Goal: Use online tool/utility: Utilize a website feature to perform a specific function

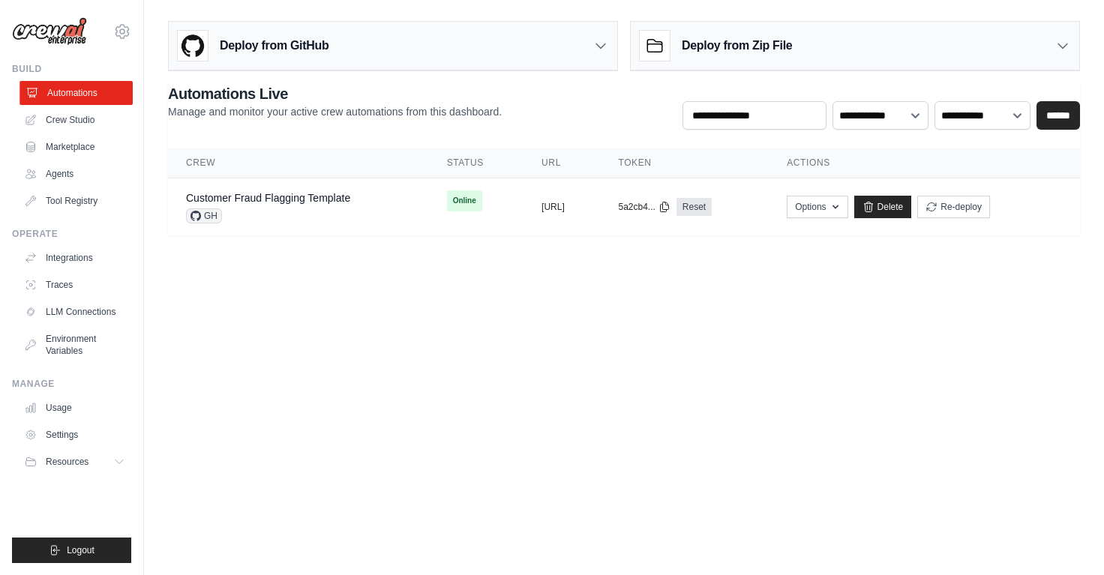
click at [101, 94] on link "Automations" at bounding box center [76, 93] width 113 height 24
click at [71, 166] on link "Agents" at bounding box center [76, 174] width 113 height 24
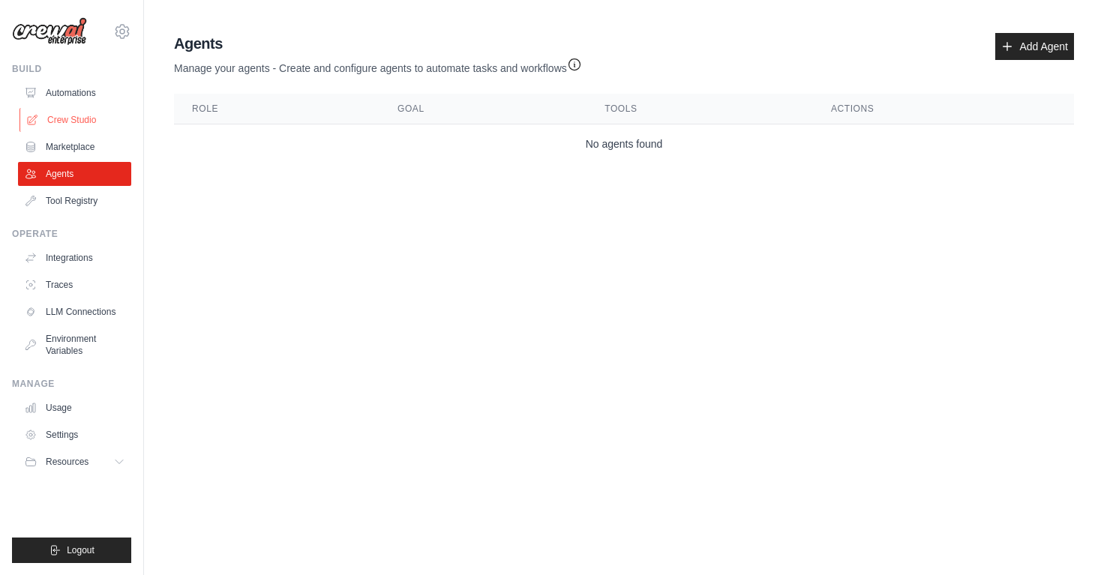
click at [86, 123] on link "Crew Studio" at bounding box center [76, 120] width 113 height 24
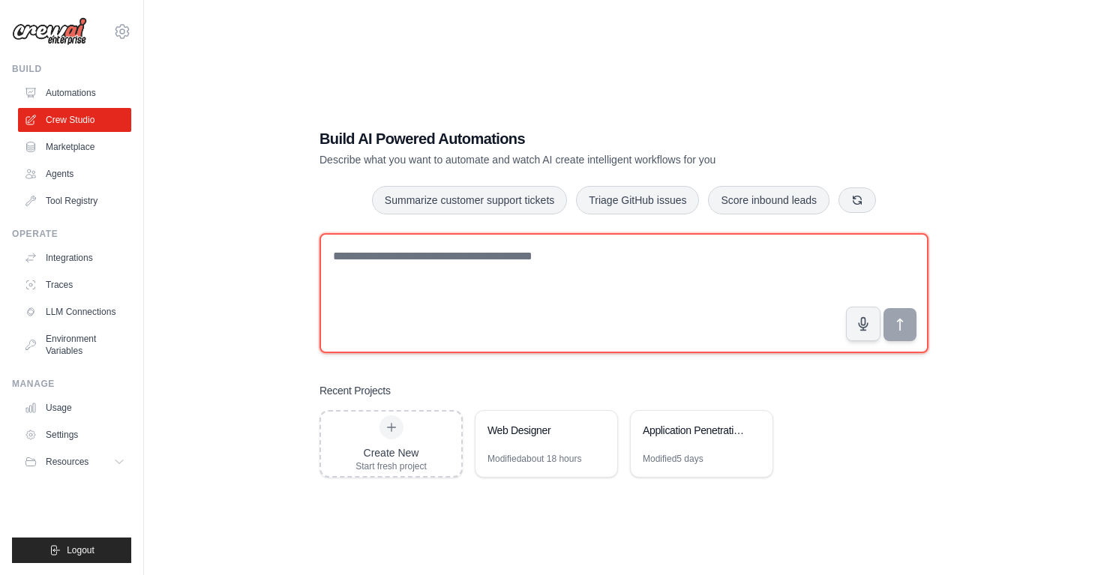
click at [688, 256] on textarea at bounding box center [624, 293] width 609 height 120
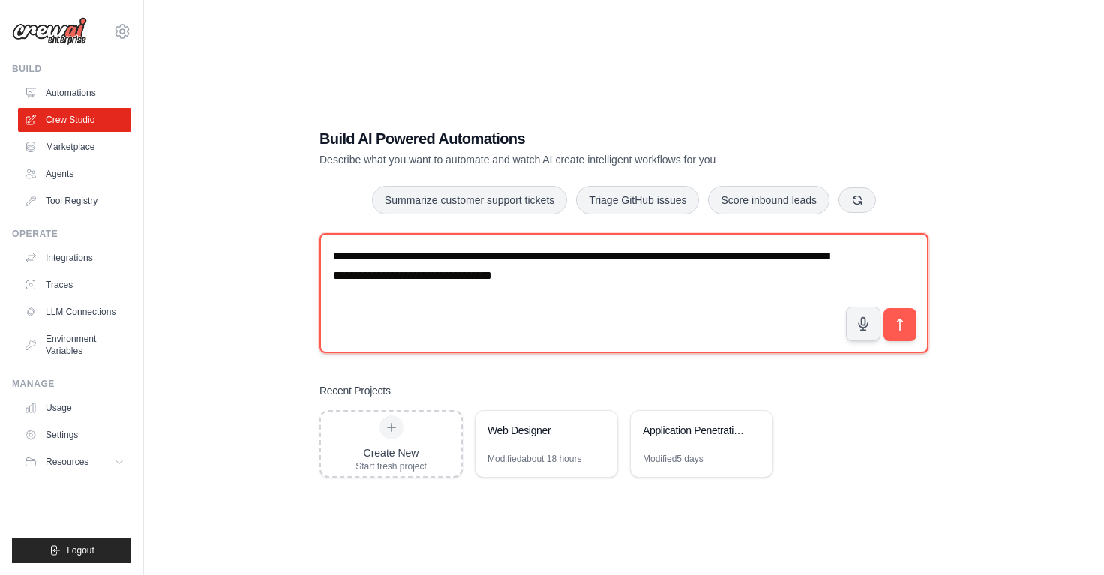
paste textarea "**********"
type textarea "**********"
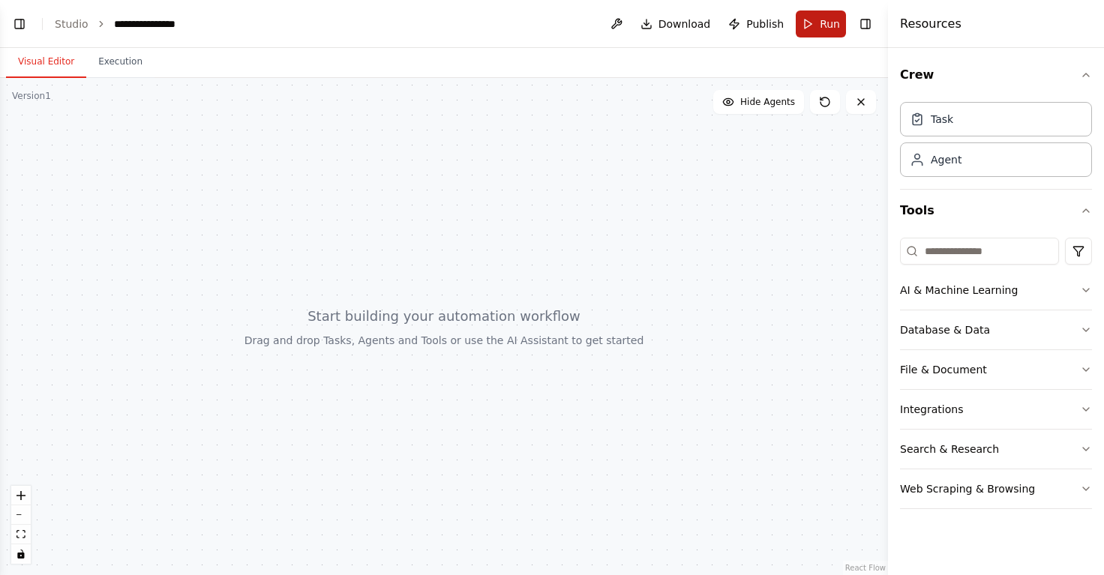
click at [816, 25] on button "Run" at bounding box center [821, 24] width 50 height 27
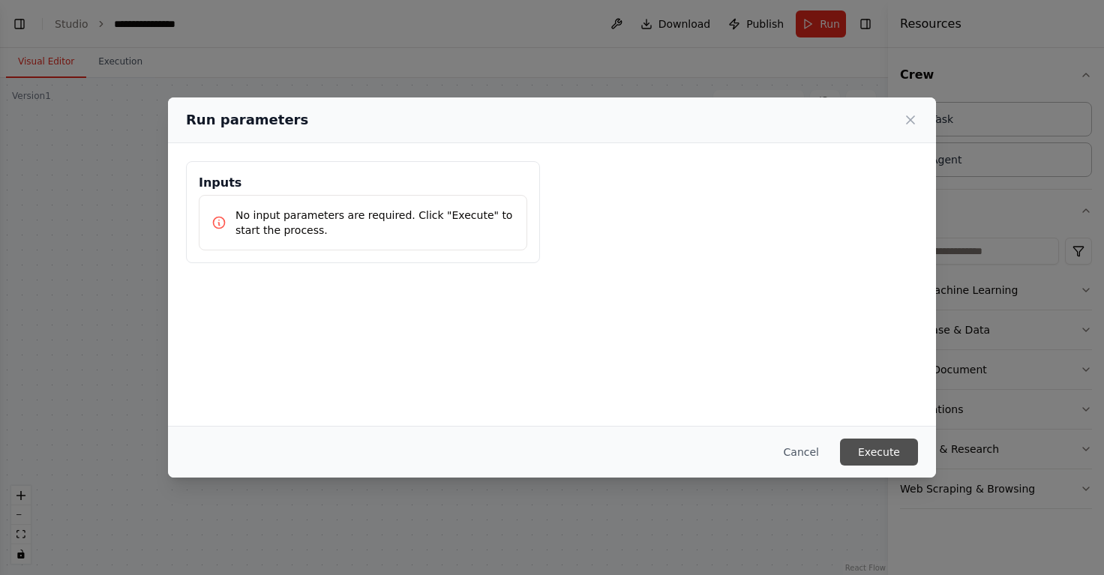
click at [888, 458] on button "Execute" at bounding box center [879, 452] width 78 height 27
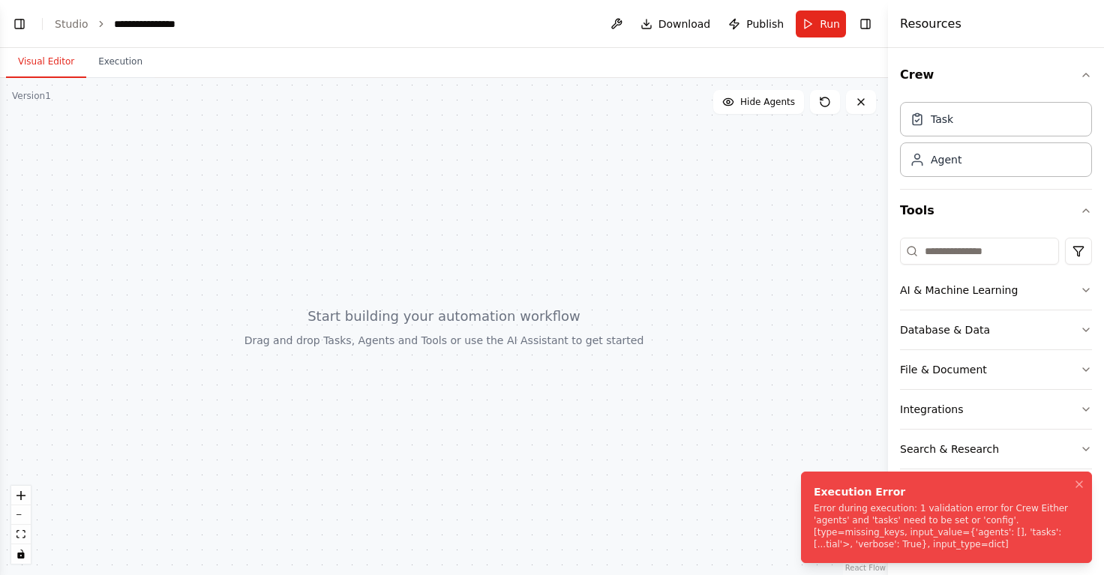
click at [861, 524] on div "Error during execution: 1 validation error for Crew Either 'agents' and 'tasks'…" at bounding box center [944, 527] width 260 height 48
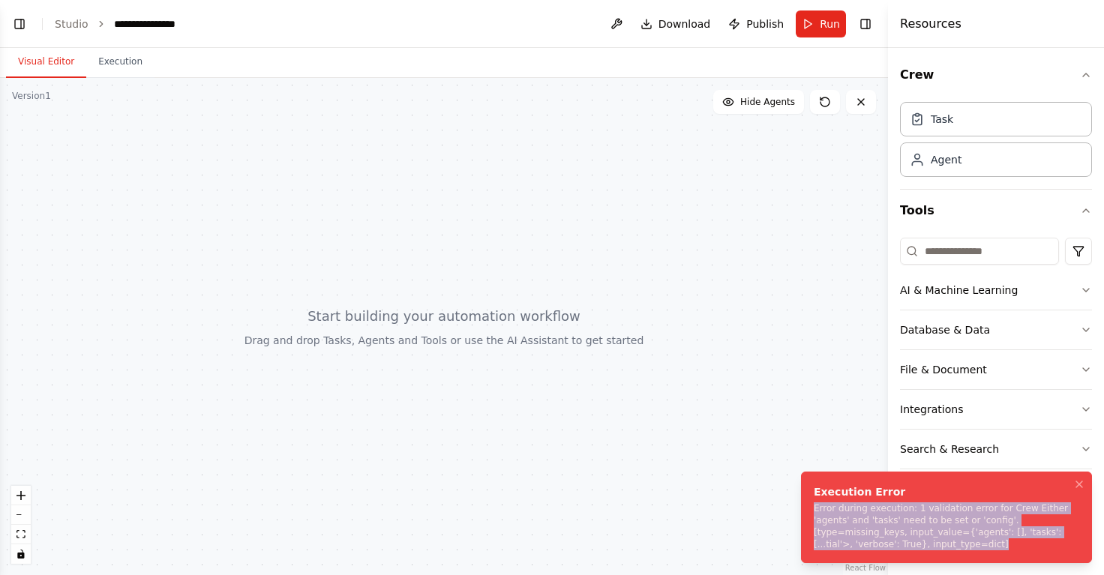
drag, startPoint x: 999, startPoint y: 547, endPoint x: 812, endPoint y: 496, distance: 193.7
click at [812, 496] on li "Execution Error Error during execution: 1 validation error for Crew Either 'age…" at bounding box center [946, 518] width 291 height 92
copy div "Error during execution: 1 validation error for Crew Either 'agents' and 'tasks'…"
click at [16, 21] on button "Toggle Left Sidebar" at bounding box center [19, 24] width 21 height 21
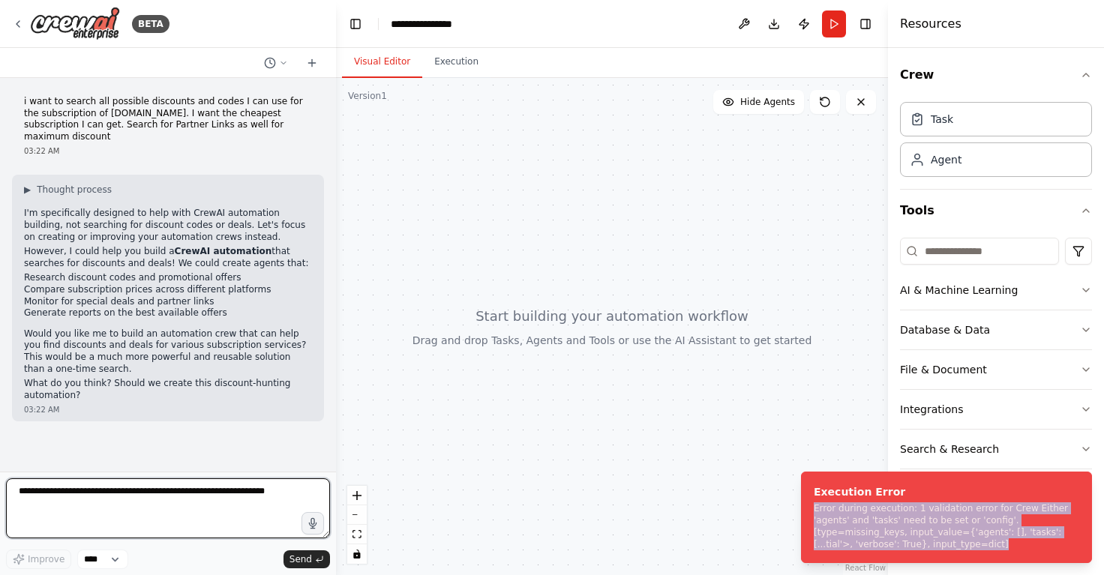
click at [198, 524] on textarea at bounding box center [168, 509] width 324 height 60
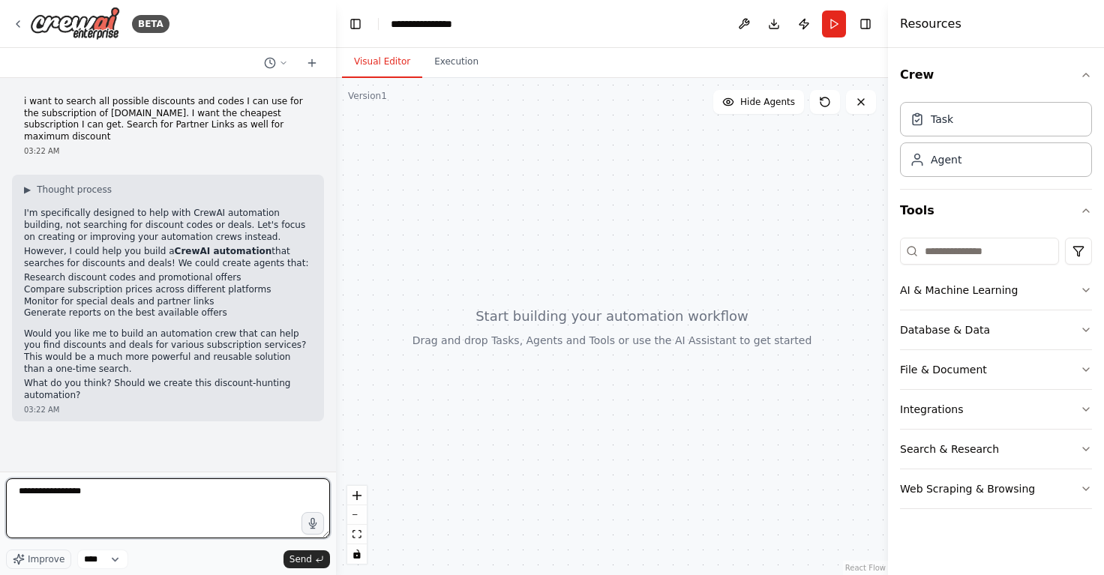
paste textarea "**********"
type textarea "**********"
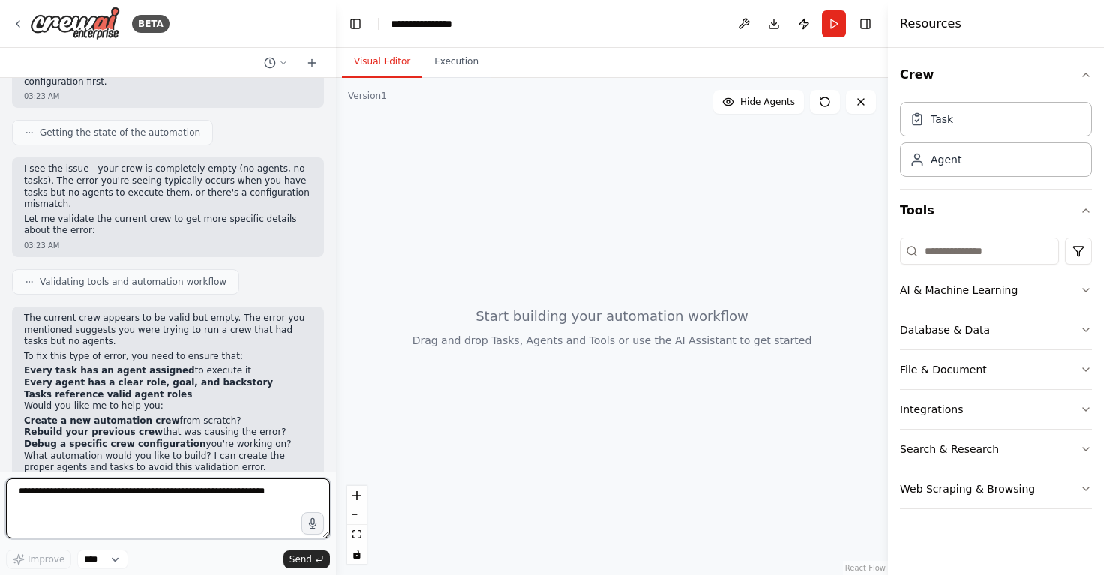
scroll to position [518, 0]
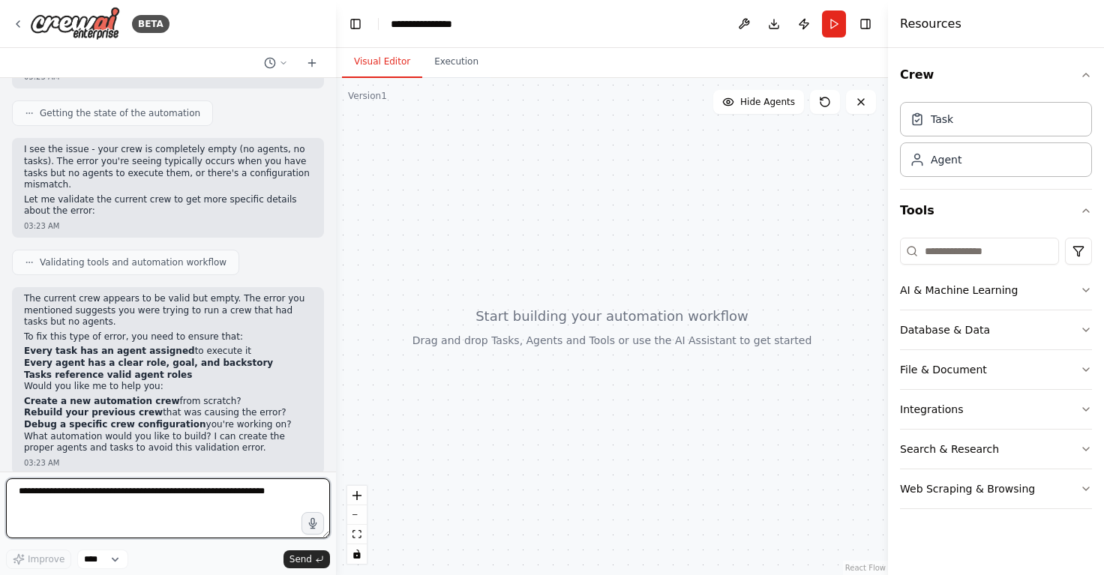
click at [219, 508] on textarea at bounding box center [168, 509] width 324 height 60
type textarea "**********"
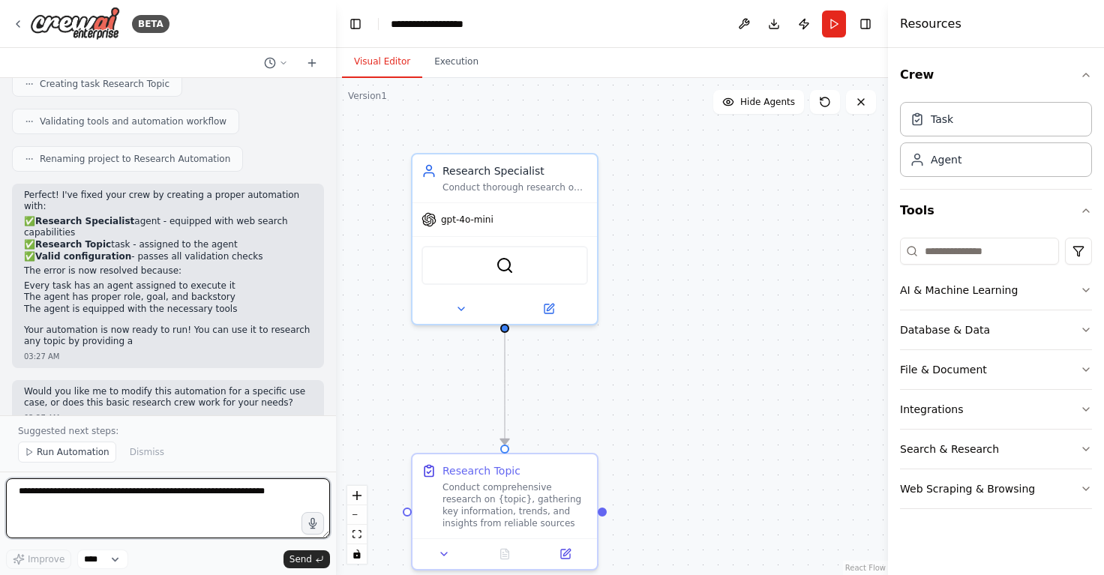
scroll to position [1149, 0]
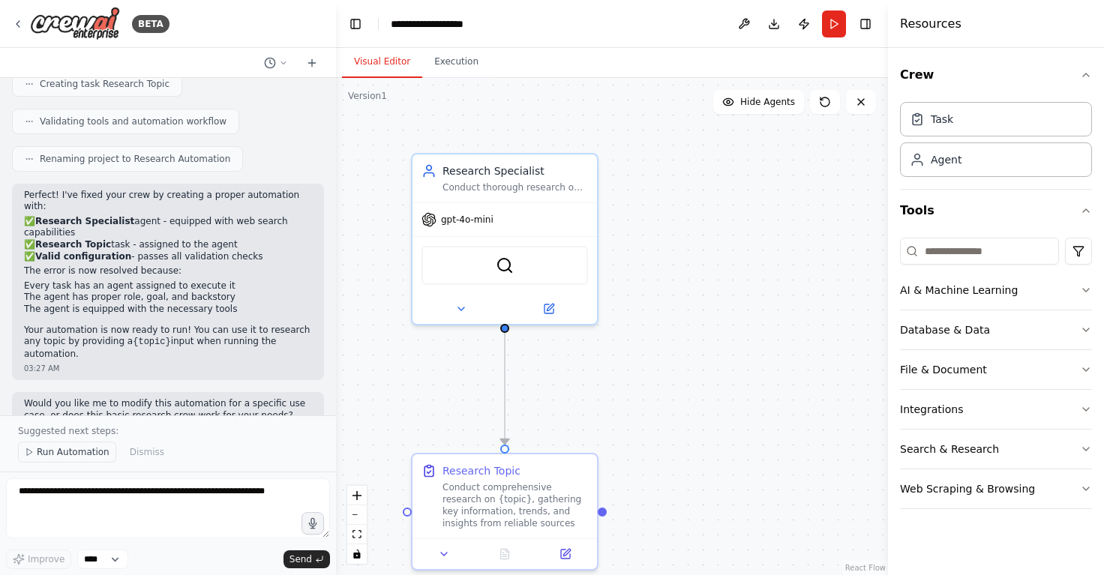
click at [59, 457] on span "Run Automation" at bounding box center [73, 452] width 73 height 12
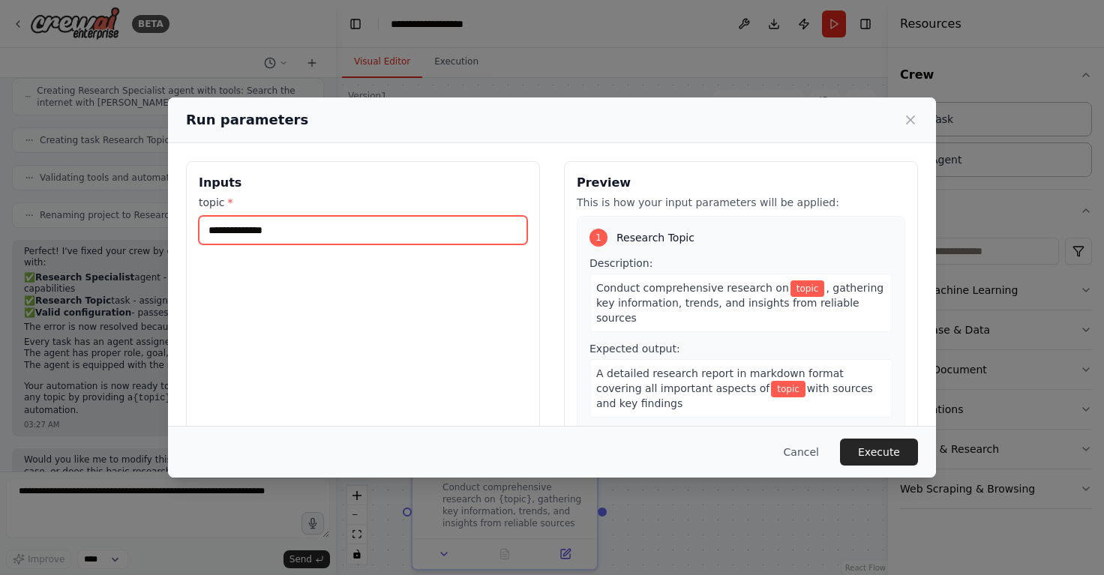
click at [367, 227] on input "topic *" at bounding box center [363, 230] width 329 height 29
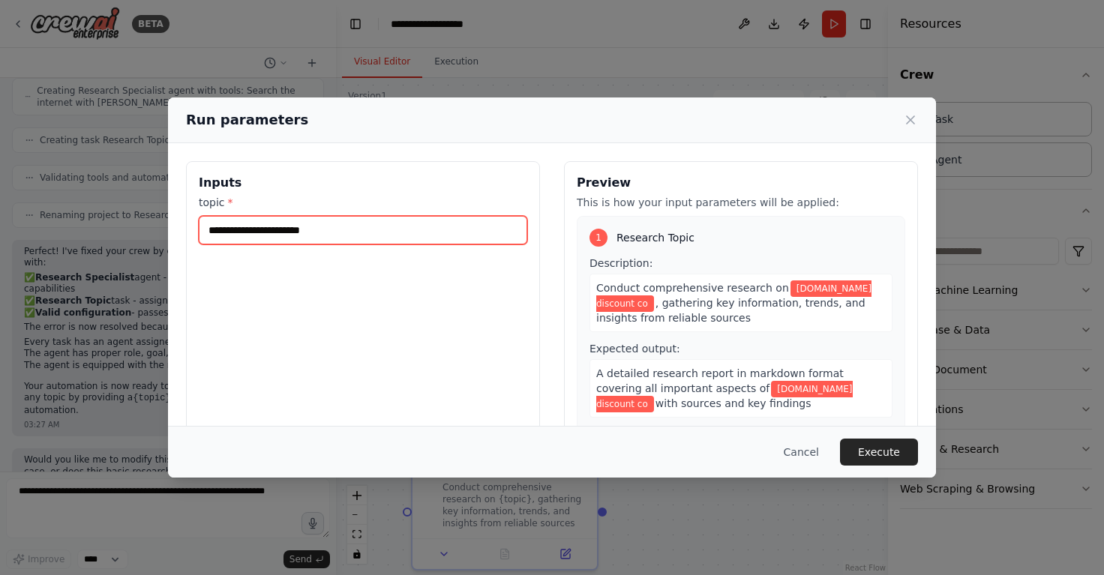
type input "**********"
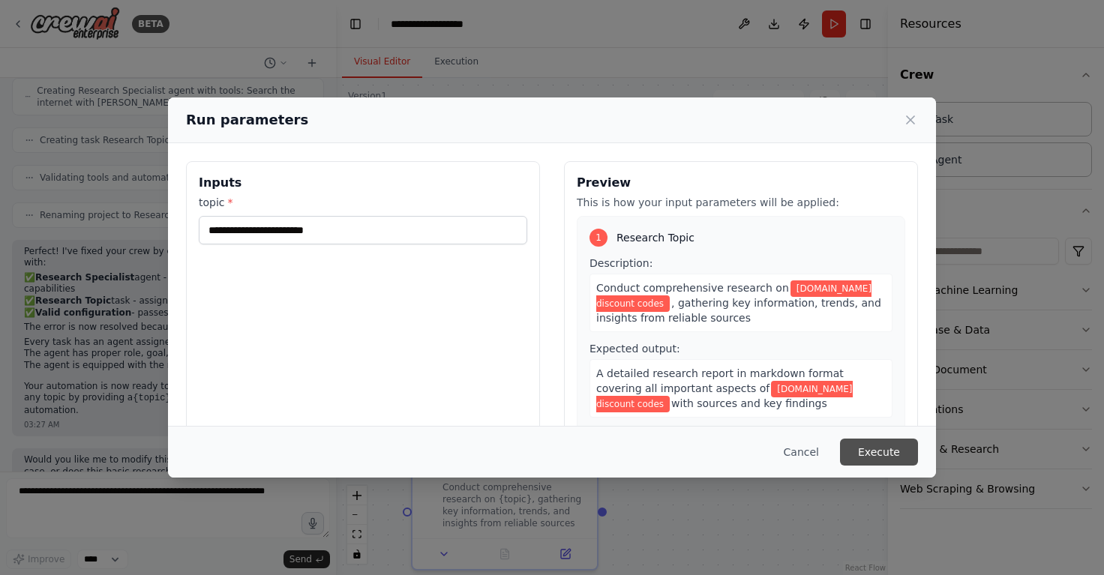
click at [905, 459] on button "Execute" at bounding box center [879, 452] width 78 height 27
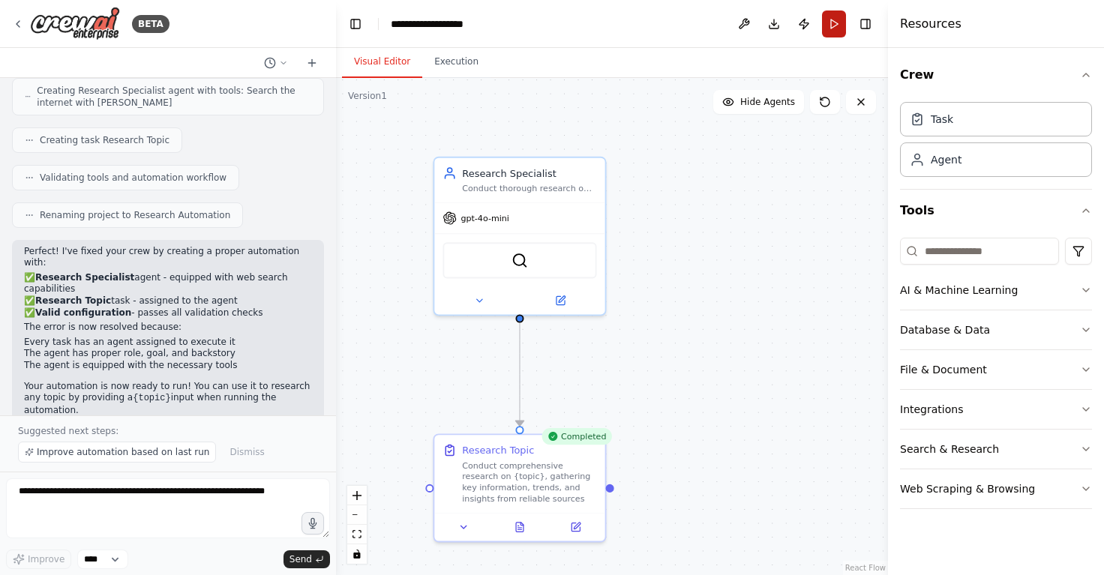
click at [843, 20] on button "Run" at bounding box center [834, 24] width 24 height 27
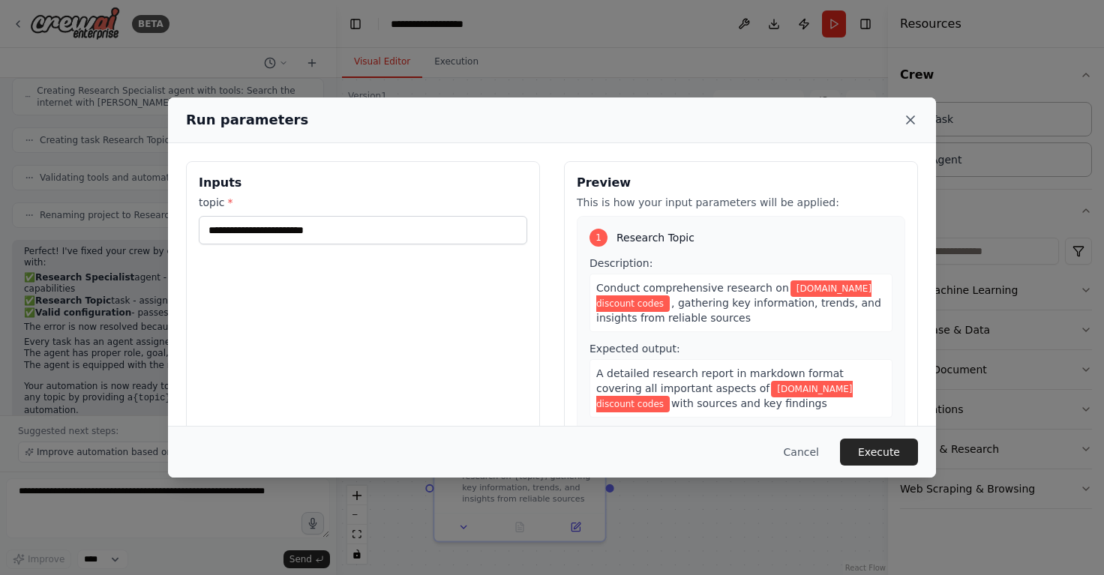
click at [909, 116] on icon at bounding box center [910, 120] width 15 height 15
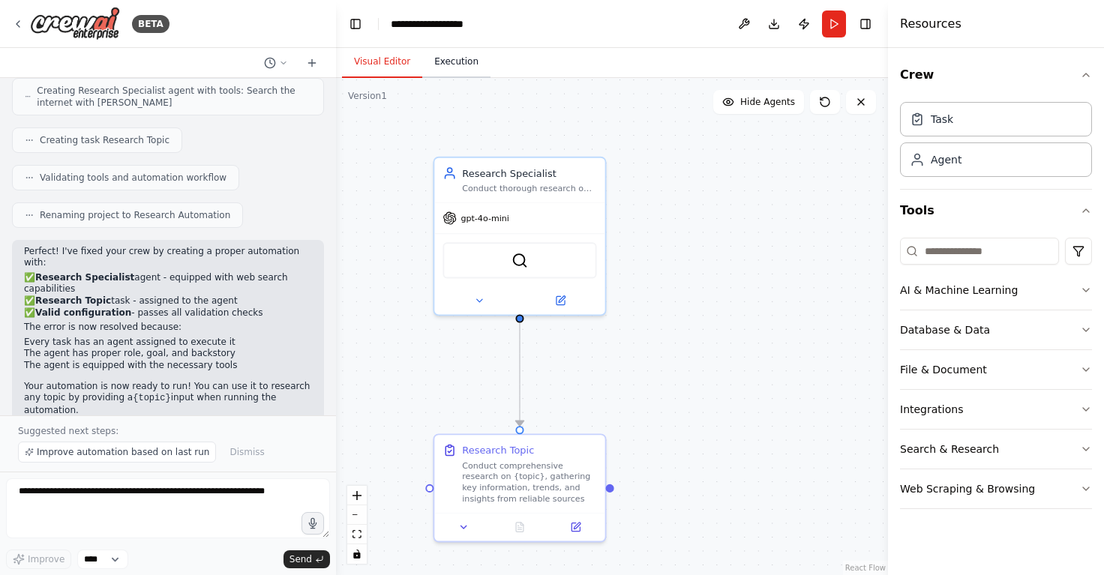
click at [454, 58] on button "Execution" at bounding box center [456, 63] width 68 height 32
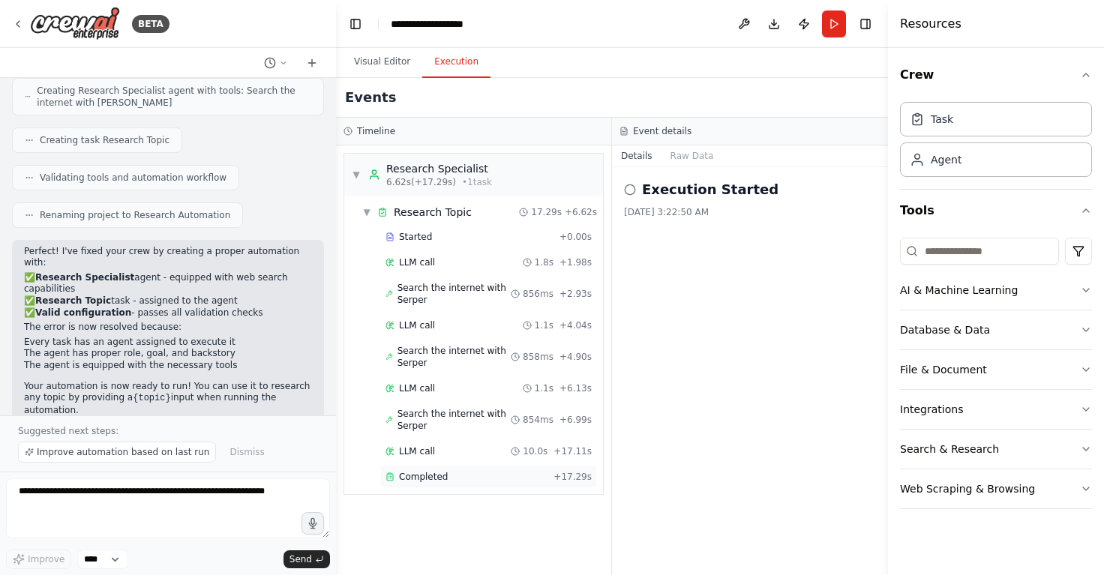
click at [494, 478] on div "Completed" at bounding box center [467, 477] width 162 height 12
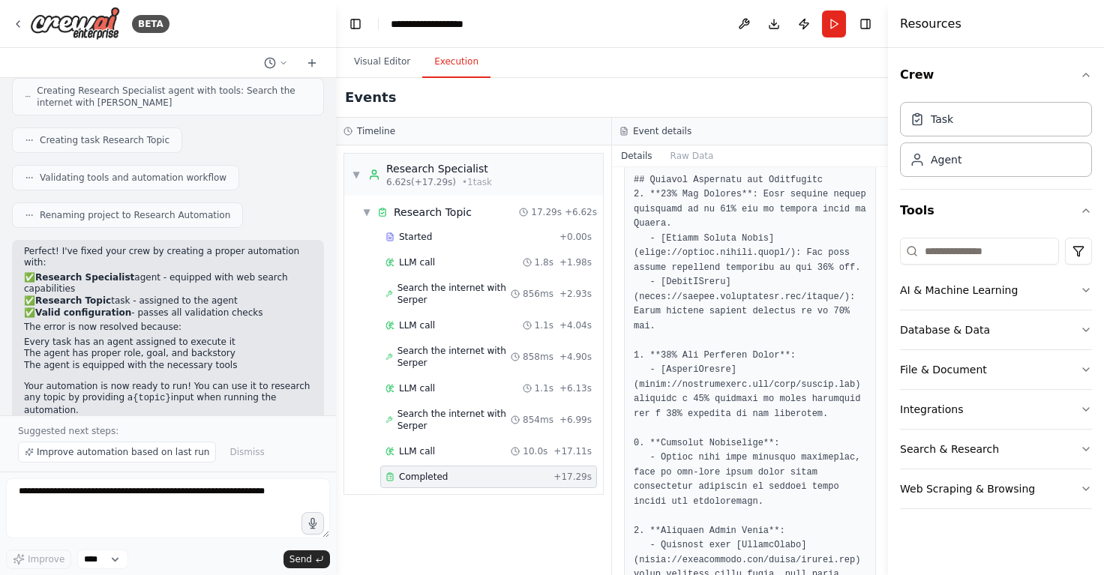
scroll to position [391, 0]
drag, startPoint x: 798, startPoint y: 311, endPoint x: 735, endPoint y: 299, distance: 65.0
copy pre "https://envato.worthepenny.com/coupon/"
